Goal: Task Accomplishment & Management: Use online tool/utility

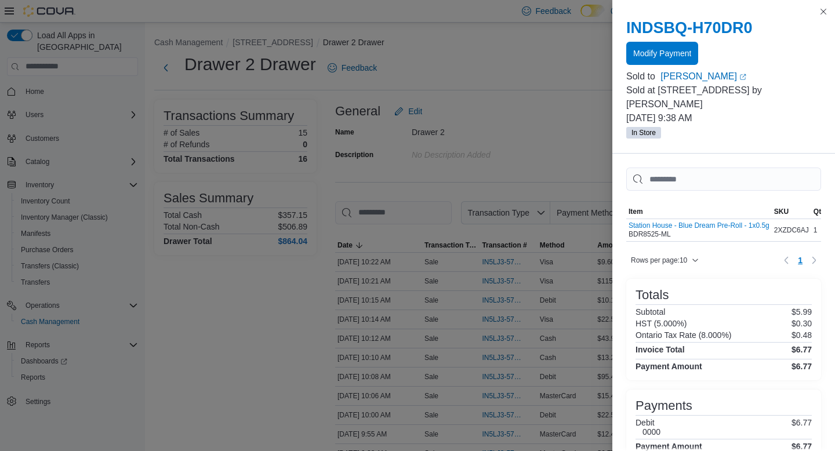
scroll to position [72, 0]
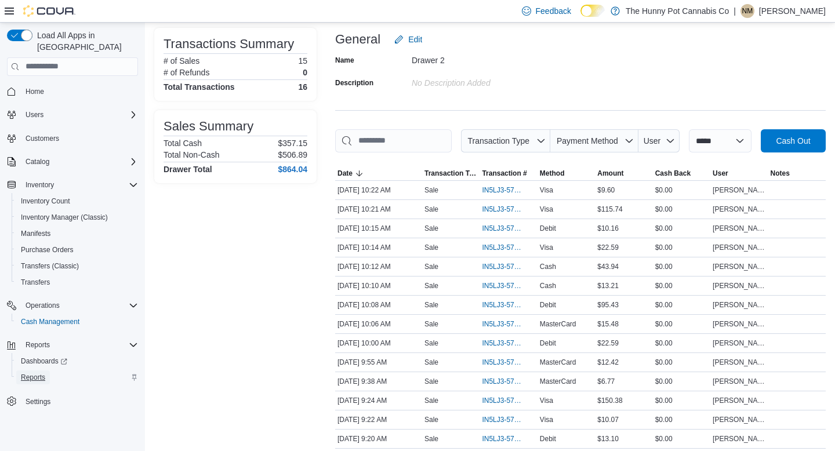
click at [31, 373] on span "Reports" at bounding box center [33, 377] width 24 height 9
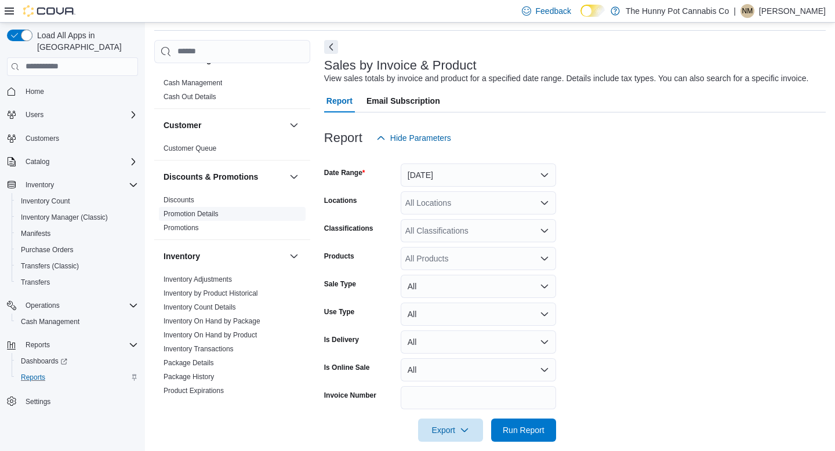
scroll to position [48, 0]
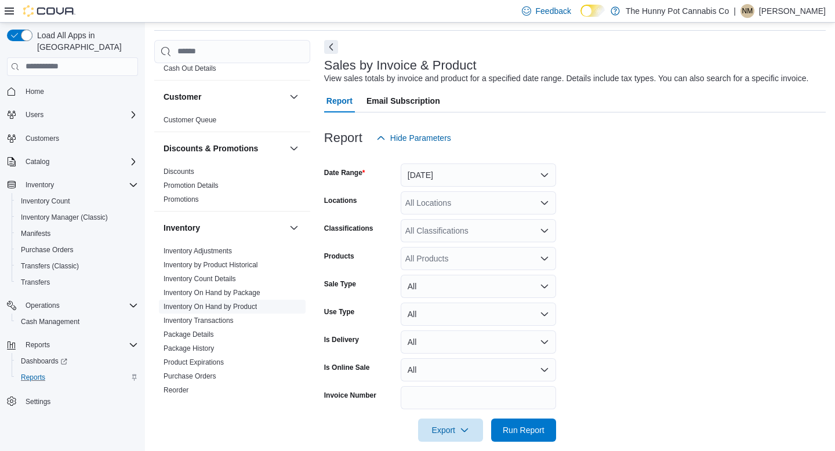
click at [204, 306] on link "Inventory On Hand by Product" at bounding box center [209, 307] width 93 height 8
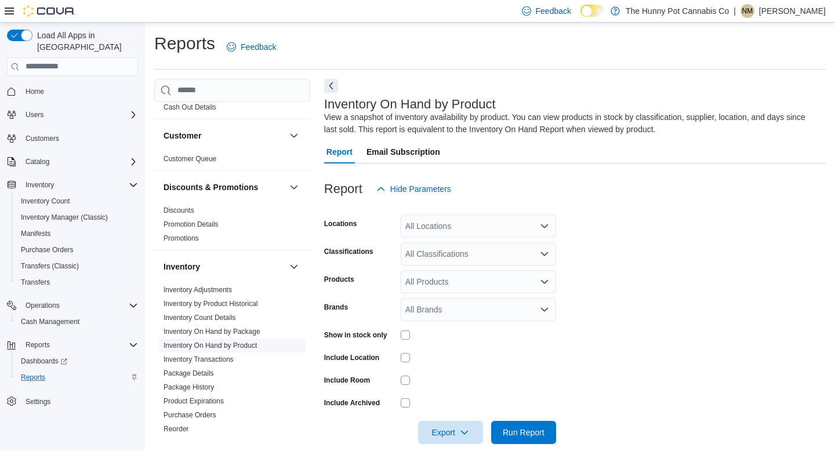
scroll to position [16, 0]
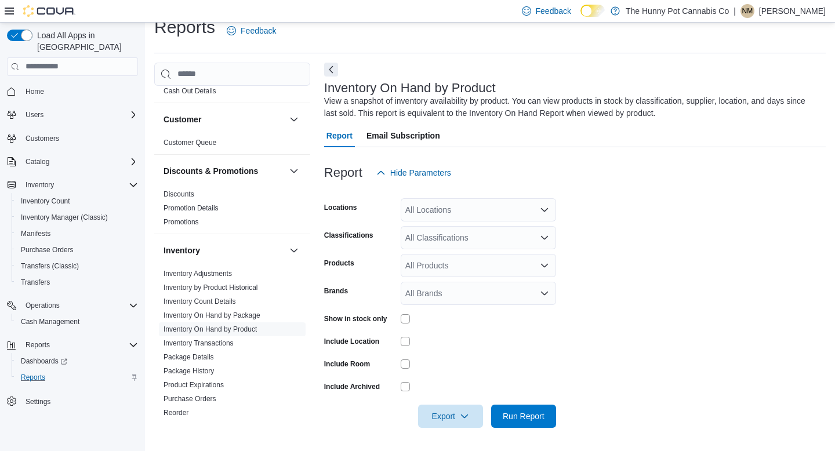
click at [450, 216] on div "All Locations" at bounding box center [478, 209] width 155 height 23
type input "***"
click at [465, 232] on span "[STREET_ADDRESS]" at bounding box center [466, 230] width 80 height 12
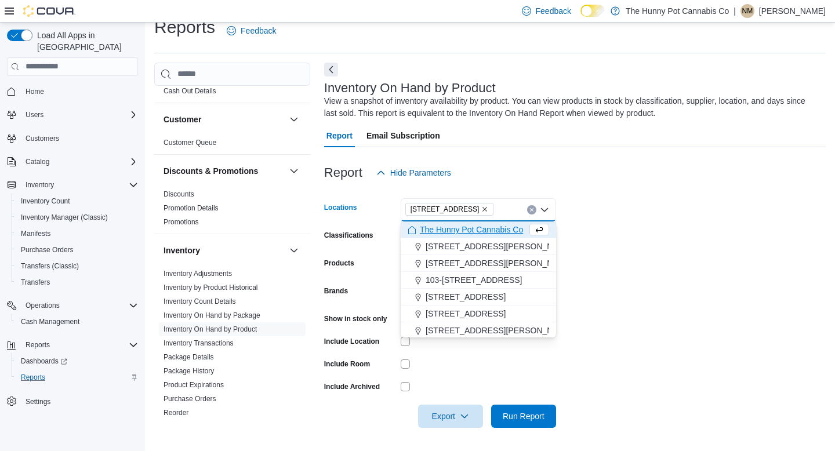
click at [742, 231] on form "Locations [STREET_ADDRESS] Selected. [STREET_ADDRESS] Press Backspace to delete…" at bounding box center [574, 305] width 501 height 243
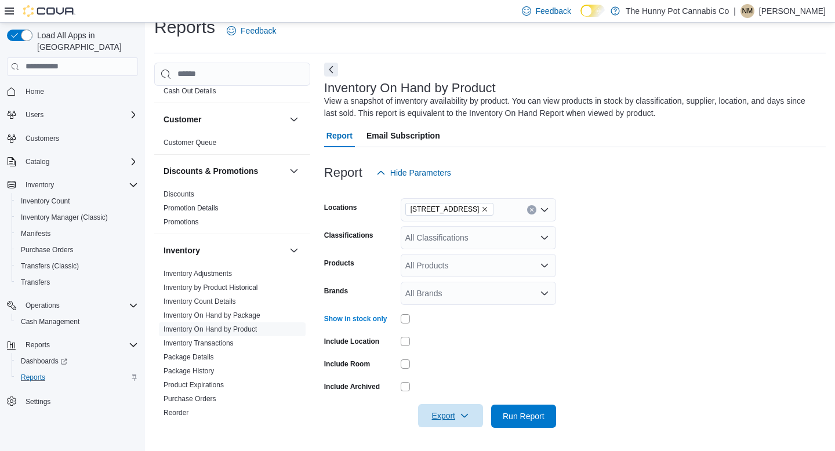
click at [448, 417] on span "Export" at bounding box center [450, 415] width 51 height 23
click at [443, 348] on span "Export to Excel" at bounding box center [451, 345] width 52 height 9
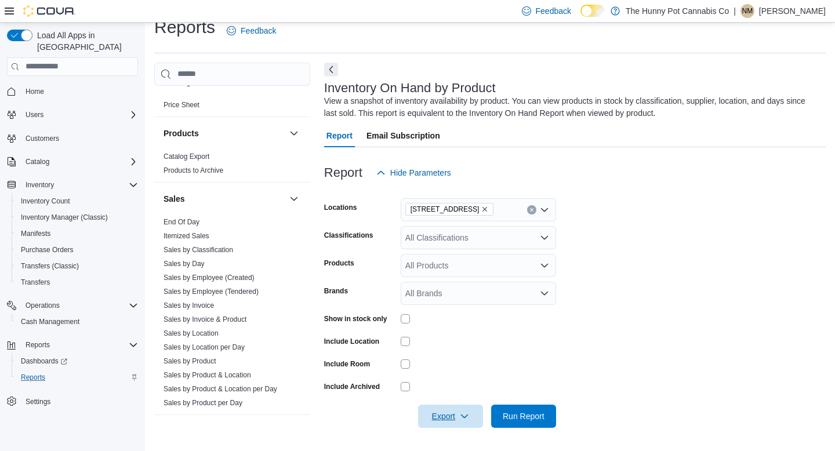
scroll to position [544, 0]
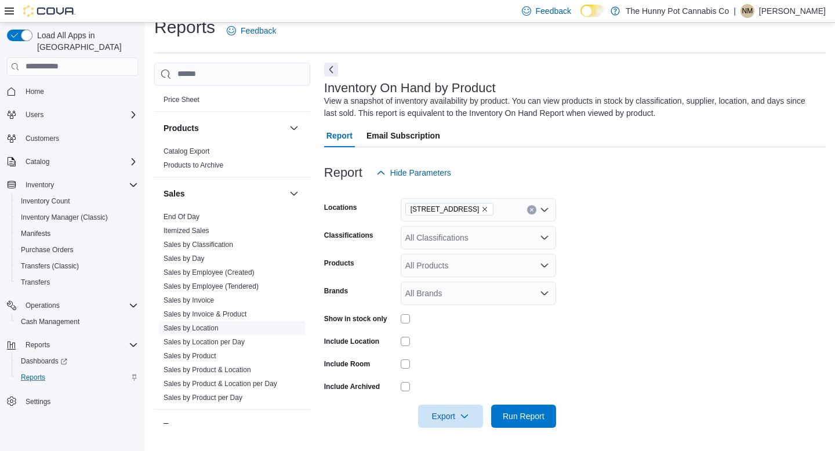
click at [206, 329] on link "Sales by Location" at bounding box center [190, 328] width 55 height 8
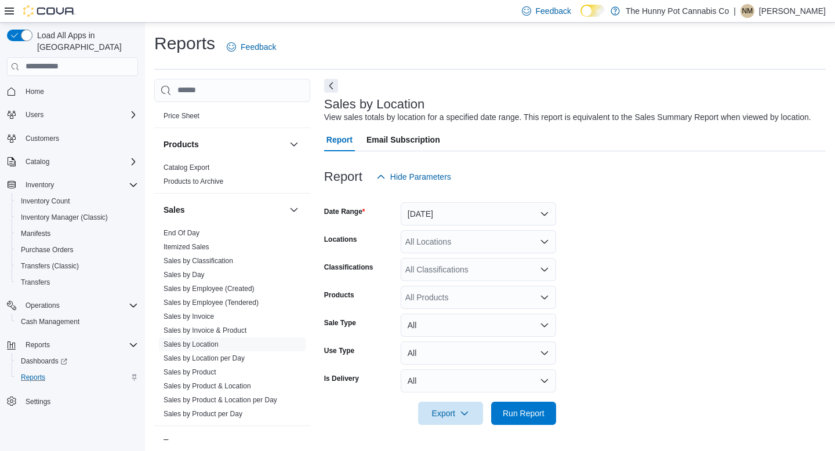
scroll to position [9, 0]
click at [529, 415] on span "Run Report" at bounding box center [524, 413] width 42 height 12
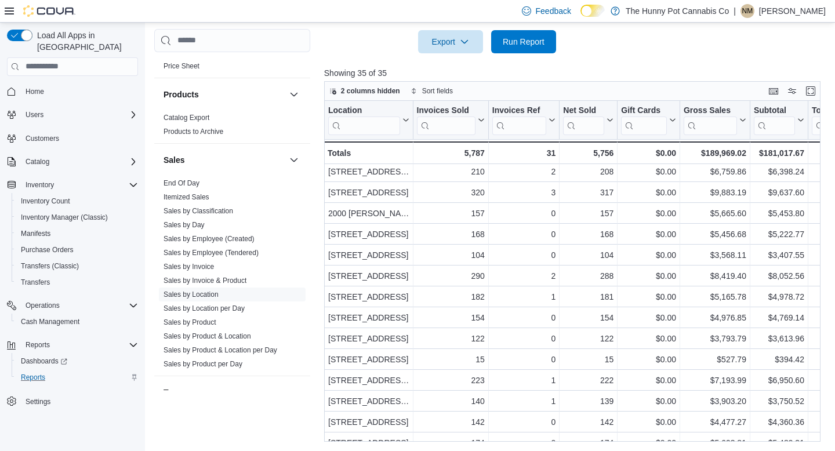
scroll to position [452, 0]
